Goal: Transaction & Acquisition: Purchase product/service

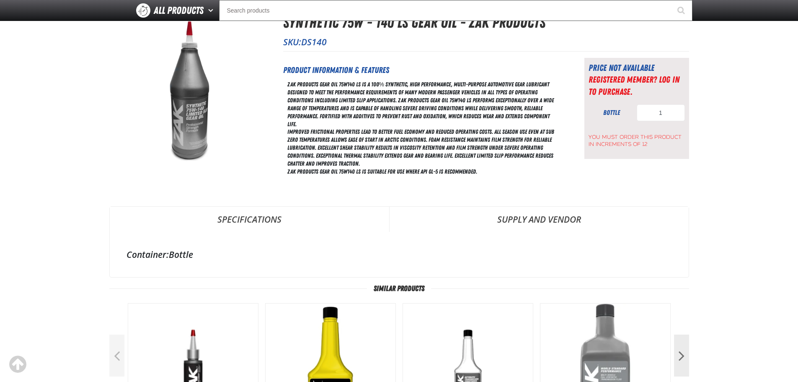
scroll to position [84, 0]
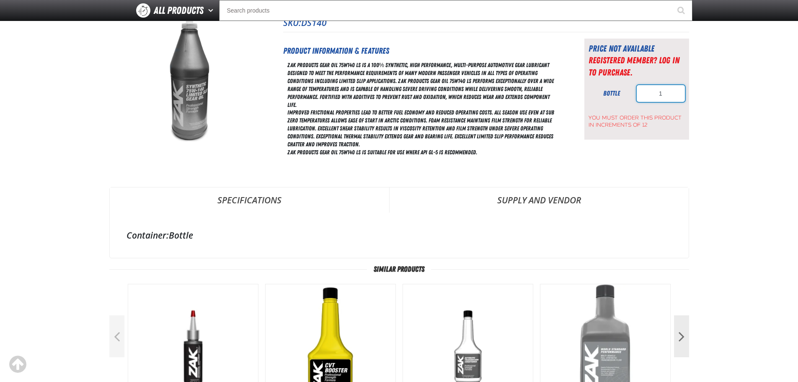
drag, startPoint x: 672, startPoint y: 93, endPoint x: 643, endPoint y: 94, distance: 29.4
click at [642, 95] on input "1" at bounding box center [661, 93] width 48 height 17
click at [777, 132] on main "Synthetic 75W - 140 LS Gear Oil - ZAK Products Synthetic 75W - 140 LS Gear Oil …" at bounding box center [399, 227] width 798 height 506
click at [659, 88] on input "2" at bounding box center [661, 93] width 48 height 17
drag, startPoint x: 655, startPoint y: 90, endPoint x: 679, endPoint y: 89, distance: 23.5
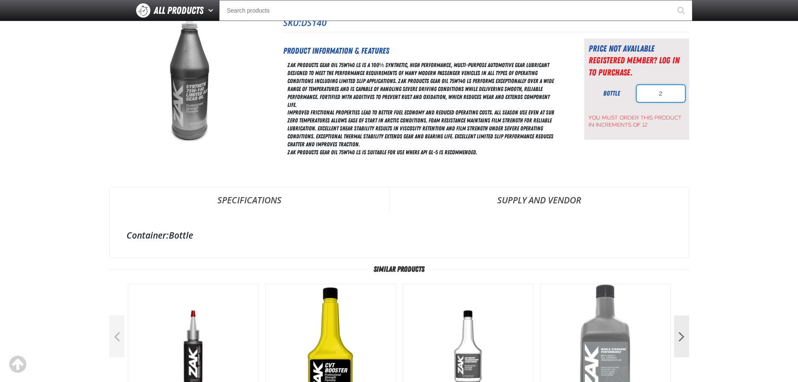
click at [679, 89] on input "2" at bounding box center [661, 93] width 48 height 17
type input "20"
click at [766, 137] on main "Synthetic 75W - 140 LS Gear Oil - ZAK Products Synthetic 75W - 140 LS Gear Oil …" at bounding box center [399, 227] width 798 height 506
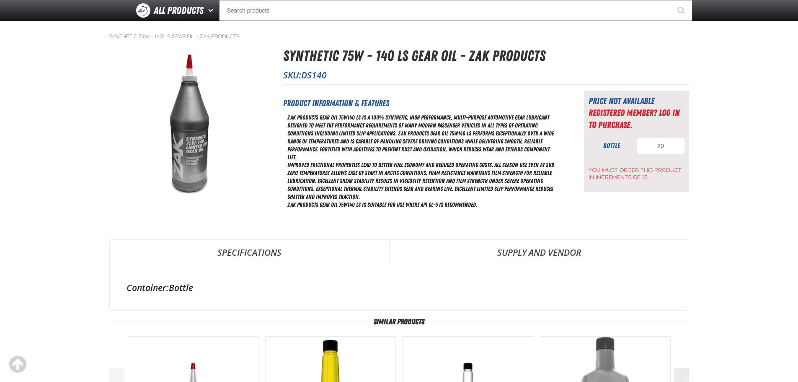
scroll to position [0, 0]
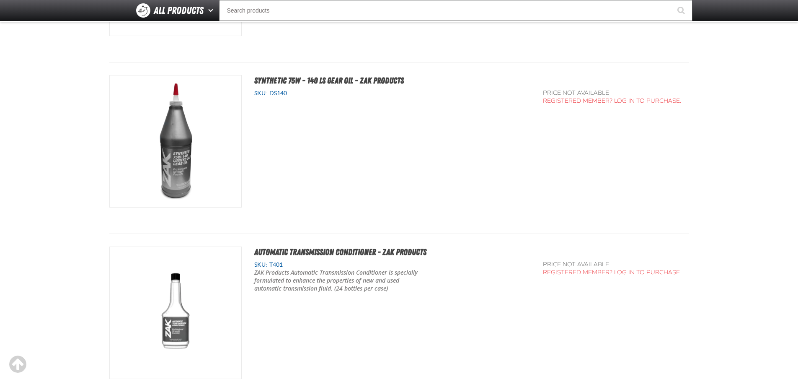
scroll to position [586, 0]
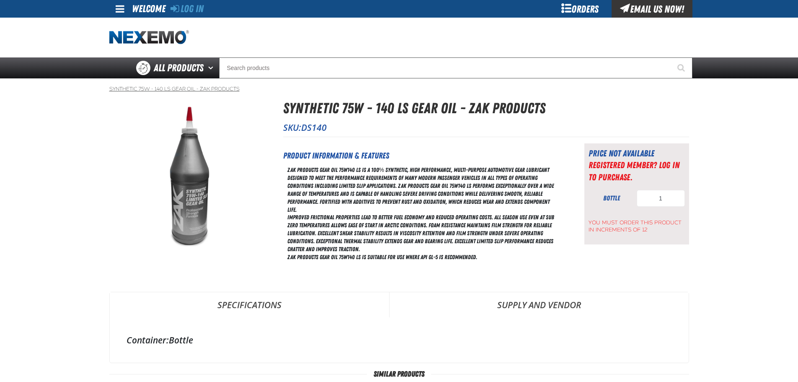
click at [170, 86] on link "Synthetic 75W - 140 LS Gear Oil - ZAK Products" at bounding box center [174, 88] width 130 height 7
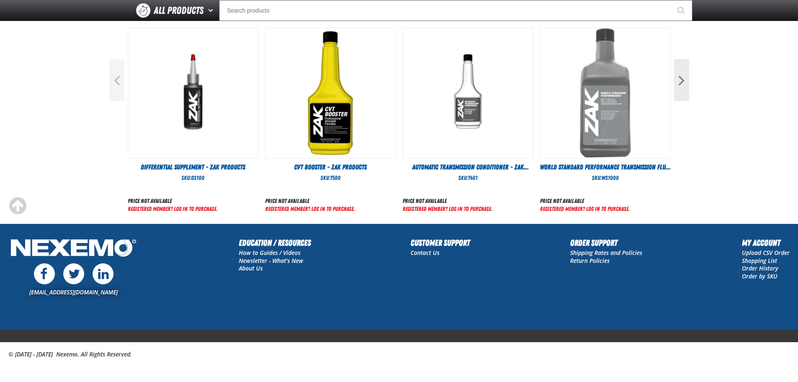
scroll to position [341, 0]
